Goal: Transaction & Acquisition: Purchase product/service

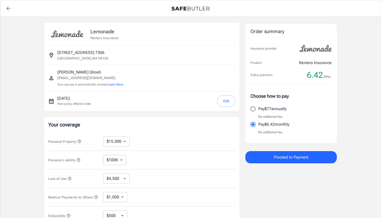
select select "15000"
select select "500"
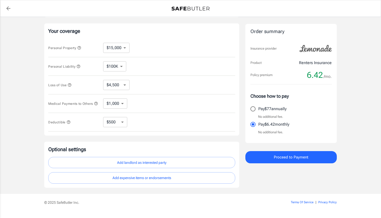
scroll to position [92, 0]
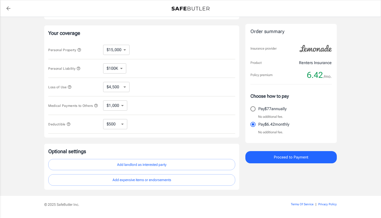
click at [119, 48] on select "$10,000 $15,000 $20,000 $25,000 $30,000 $40,000 $50,000 $100K $150K $200K $250K" at bounding box center [116, 50] width 26 height 10
select select "250000"
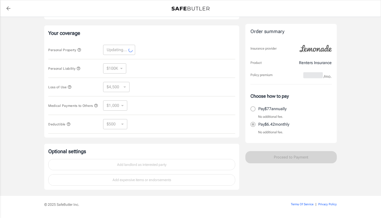
select select "250000"
select select "75000"
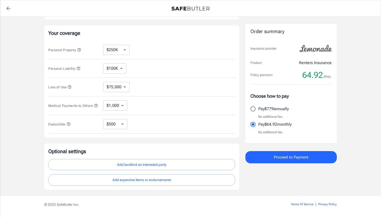
click at [125, 48] on select "$10,000 $15,000 $20,000 $25,000 $30,000 $40,000 $50,000 $100K $150K $200K $250K" at bounding box center [116, 50] width 26 height 10
select select "10000"
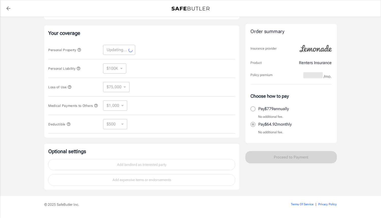
select select "10000"
select select "3000"
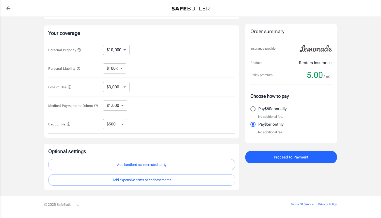
click at [120, 86] on select "$3,000 $6,000 $12,000 $21,000 $36,000 $60,000 $96,000 $153K $198K" at bounding box center [116, 87] width 26 height 10
